Goal: Task Accomplishment & Management: Manage account settings

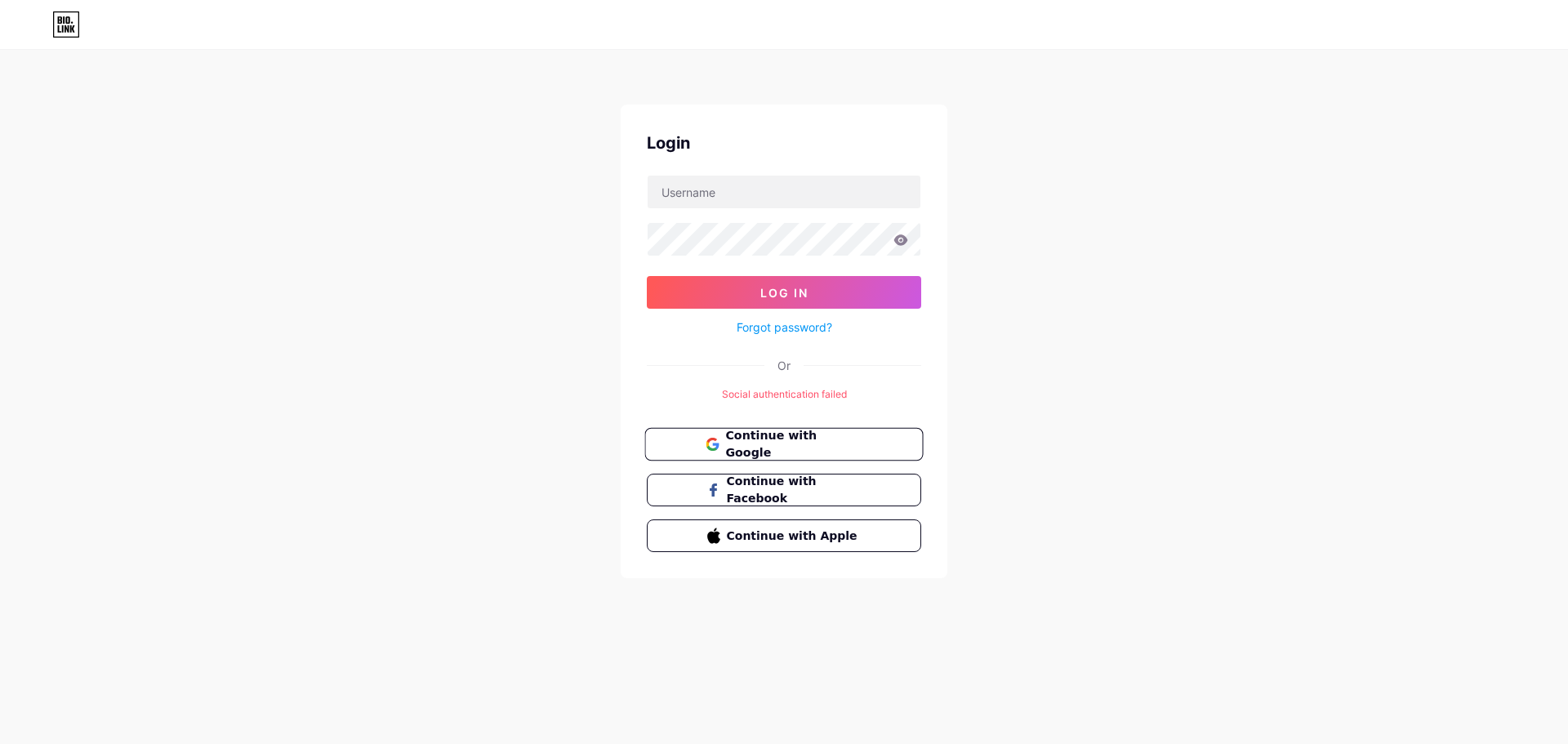
click at [805, 449] on span "Continue with Google" at bounding box center [793, 444] width 136 height 35
